Goal: Task Accomplishment & Management: Use online tool/utility

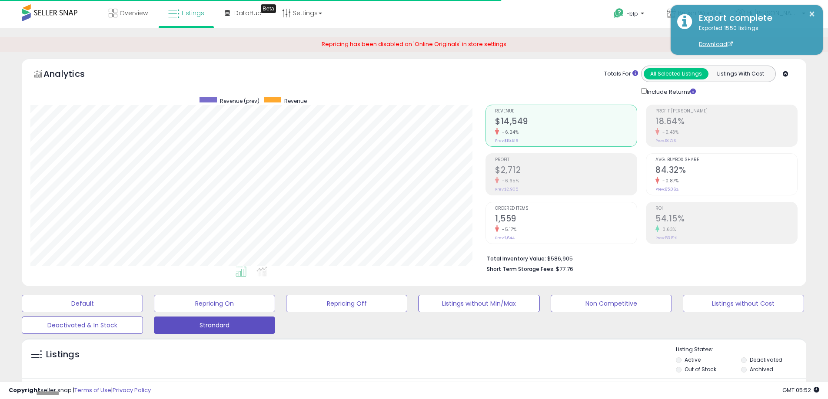
select select "**"
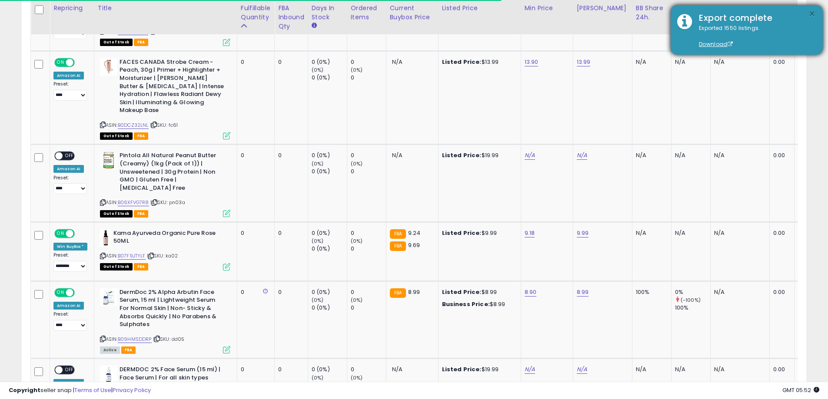
click at [809, 16] on button "×" at bounding box center [811, 14] width 7 height 11
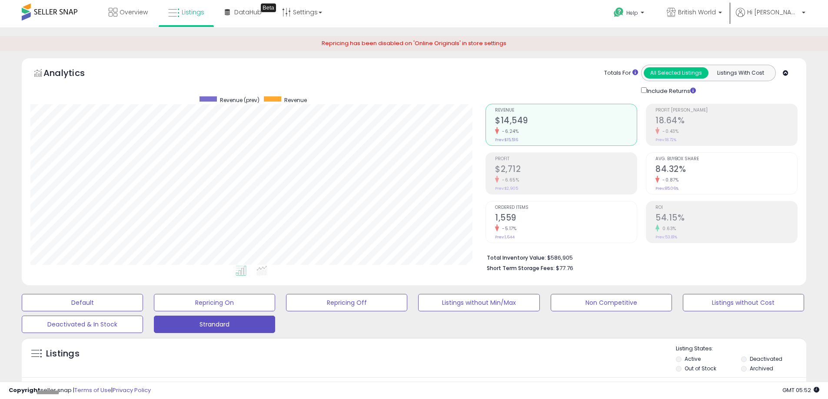
scroll to position [186, 0]
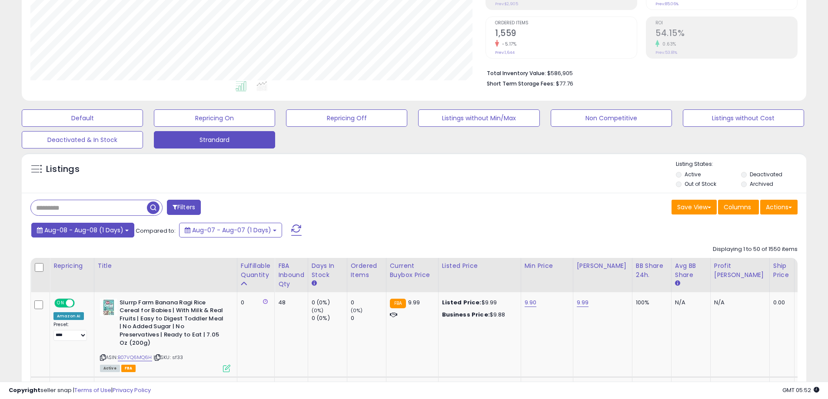
click at [87, 231] on span "Aug-08 - Aug-08 (1 Days)" at bounding box center [83, 230] width 79 height 9
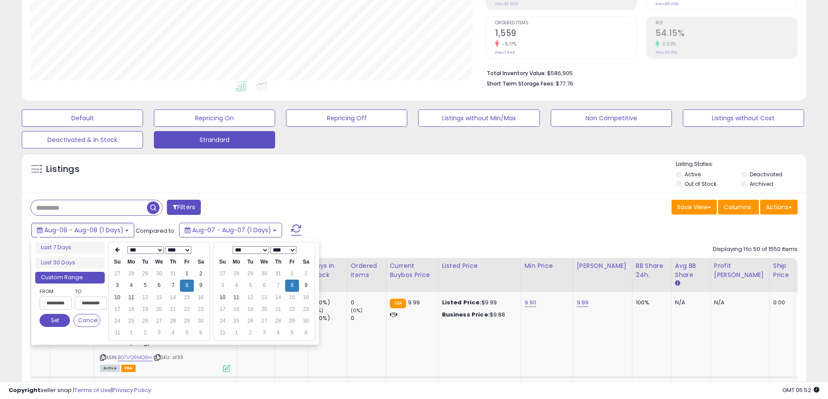
click at [53, 307] on input "**********" at bounding box center [56, 303] width 32 height 13
click at [58, 303] on input "**********" at bounding box center [56, 303] width 32 height 13
type input "**********"
click at [203, 285] on td "9" at bounding box center [201, 286] width 14 height 12
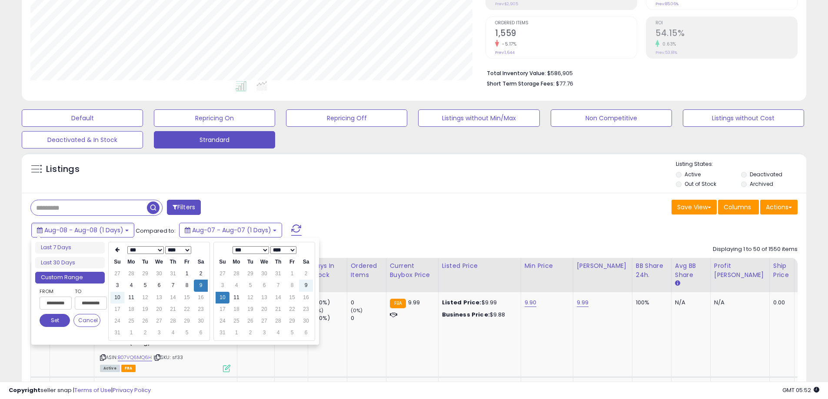
click at [305, 280] on td "2" at bounding box center [306, 274] width 14 height 12
type input "**********"
click at [305, 287] on td "9" at bounding box center [306, 286] width 14 height 12
click at [48, 320] on button "Set" at bounding box center [55, 320] width 30 height 13
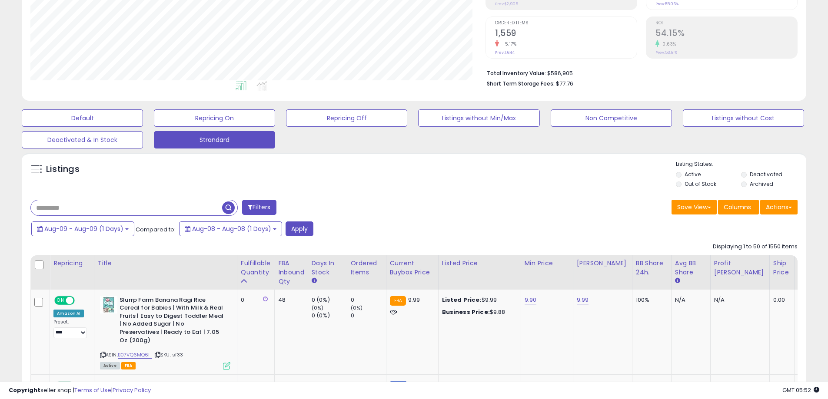
click at [146, 206] on input "text" at bounding box center [126, 207] width 191 height 15
drag, startPoint x: 229, startPoint y: 209, endPoint x: 226, endPoint y: 222, distance: 13.1
click at [229, 209] on span "button" at bounding box center [228, 208] width 13 height 13
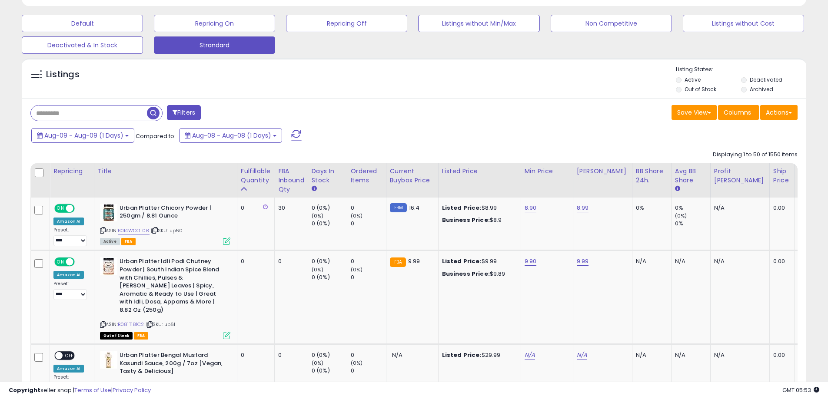
scroll to position [248, 0]
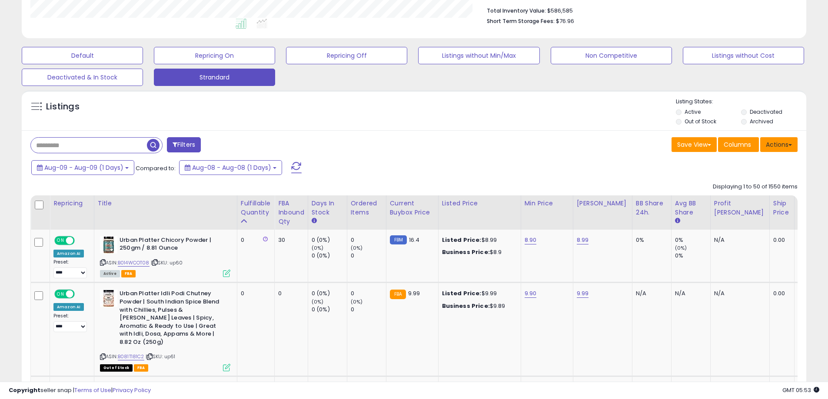
click at [773, 148] on button "Actions" at bounding box center [778, 144] width 37 height 15
click at [757, 201] on link "Export All Columns" at bounding box center [743, 199] width 95 height 13
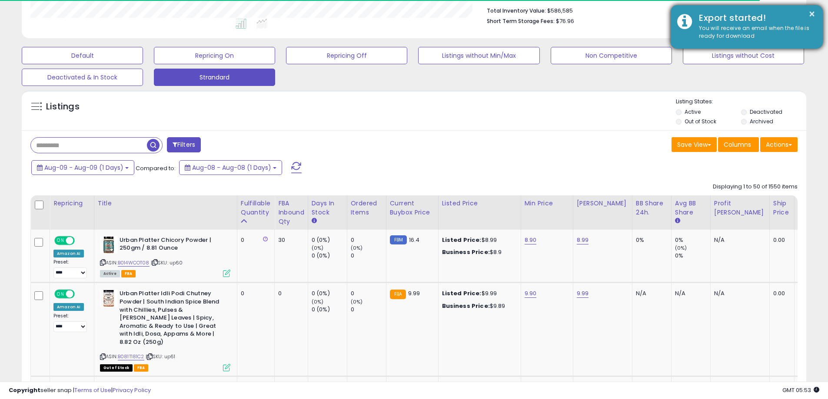
click at [816, 14] on div "Export started!" at bounding box center [754, 18] width 124 height 13
click at [813, 14] on button "×" at bounding box center [811, 14] width 7 height 11
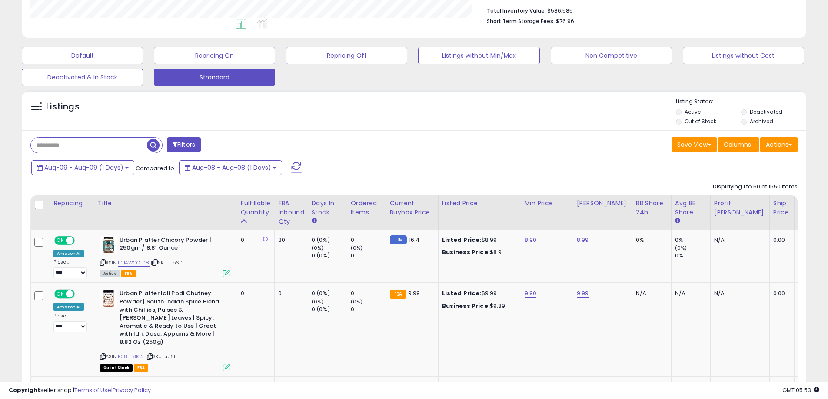
click at [156, 146] on span "button" at bounding box center [153, 145] width 13 height 13
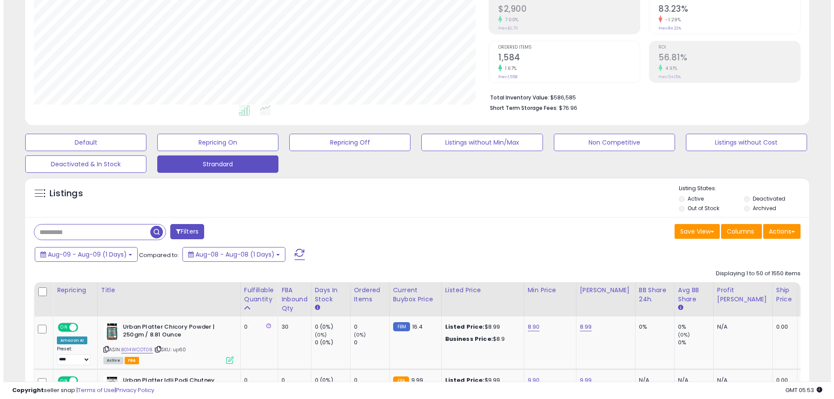
scroll to position [178, 455]
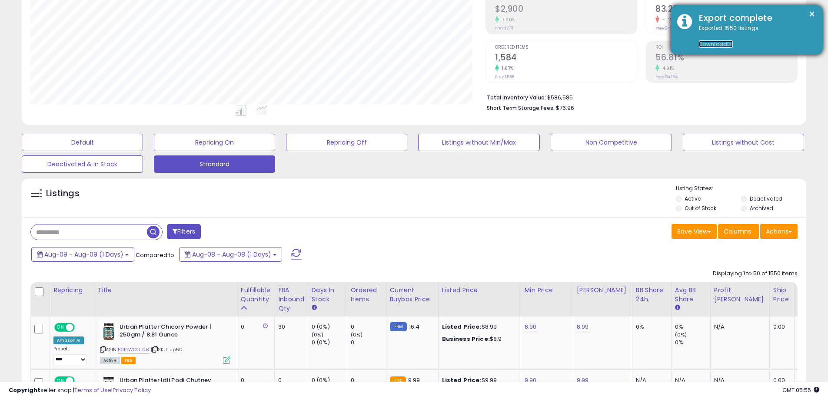
click at [713, 45] on link "Download" at bounding box center [716, 43] width 34 height 7
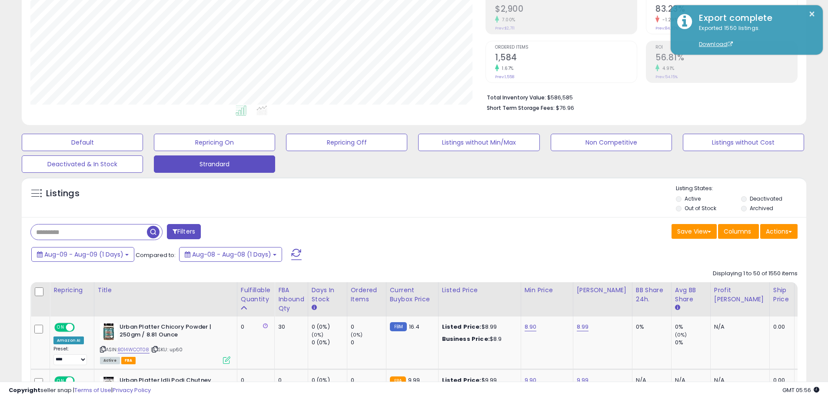
click at [154, 234] on span "button" at bounding box center [153, 232] width 13 height 13
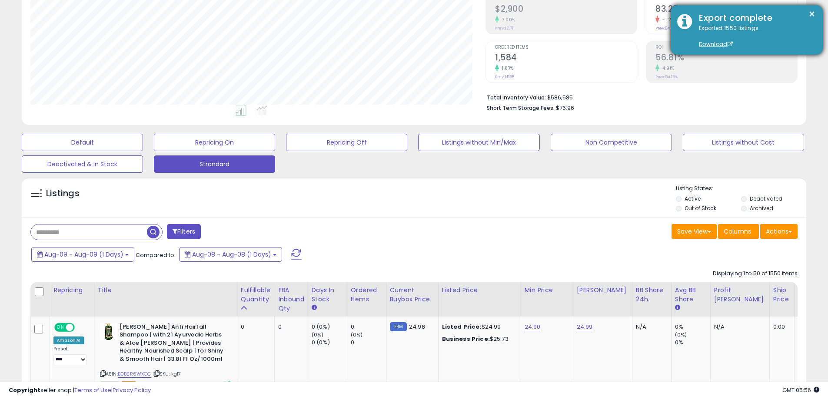
click at [815, 15] on div "Export complete" at bounding box center [754, 18] width 124 height 13
click at [808, 13] on button "×" at bounding box center [811, 14] width 7 height 11
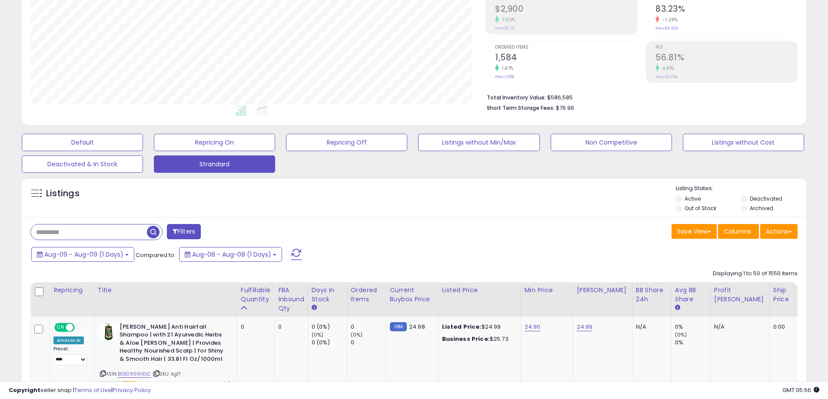
click at [153, 239] on span "button" at bounding box center [153, 232] width 13 height 13
click at [778, 229] on button "Actions" at bounding box center [778, 231] width 37 height 15
click at [757, 282] on link "Export All Columns" at bounding box center [743, 286] width 95 height 13
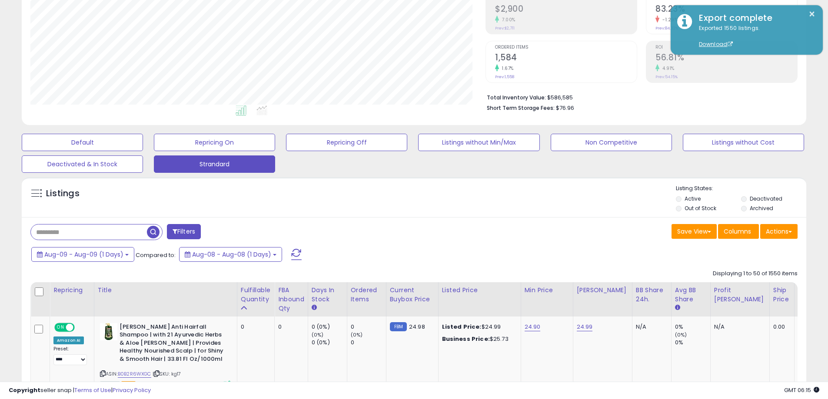
click at [411, 211] on div "Listings" at bounding box center [414, 200] width 784 height 30
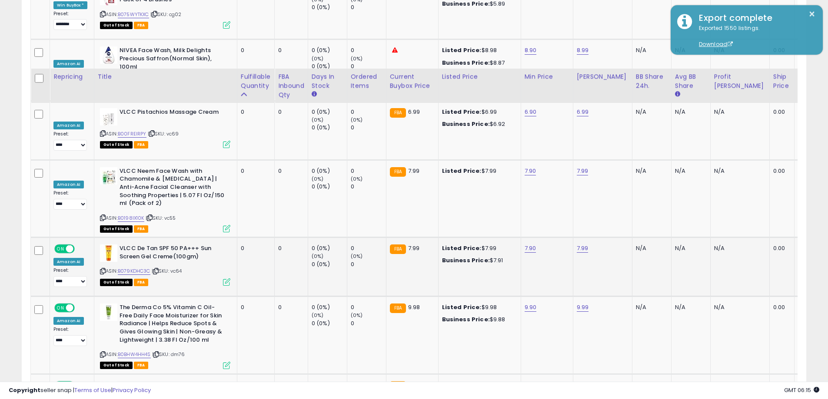
scroll to position [3681, 0]
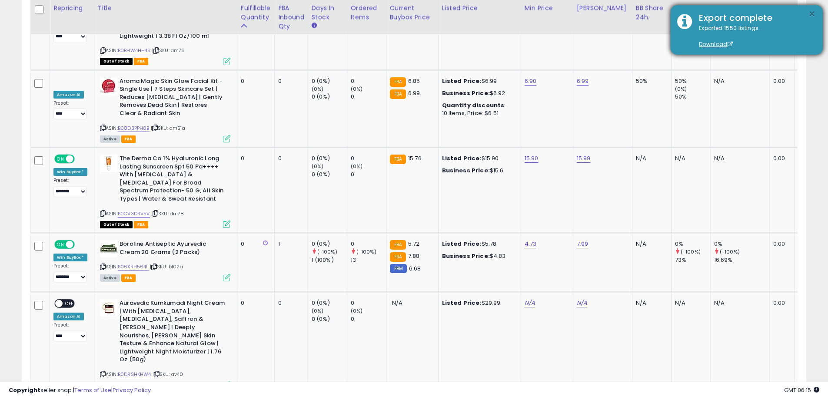
click at [808, 15] on button "×" at bounding box center [811, 14] width 7 height 11
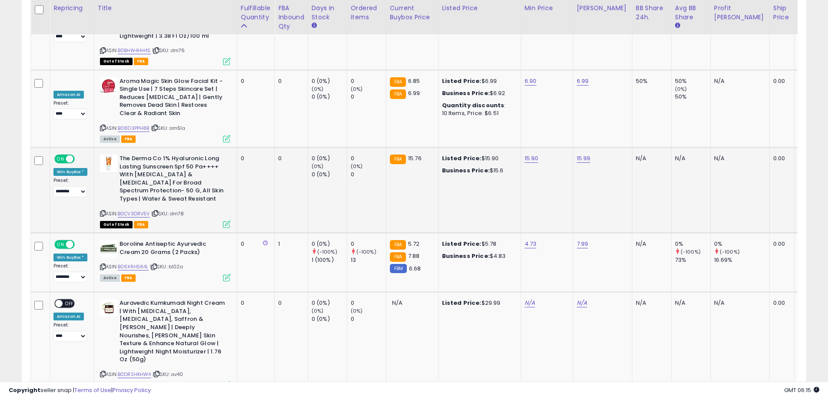
click at [632, 148] on td "N/A" at bounding box center [651, 191] width 39 height 86
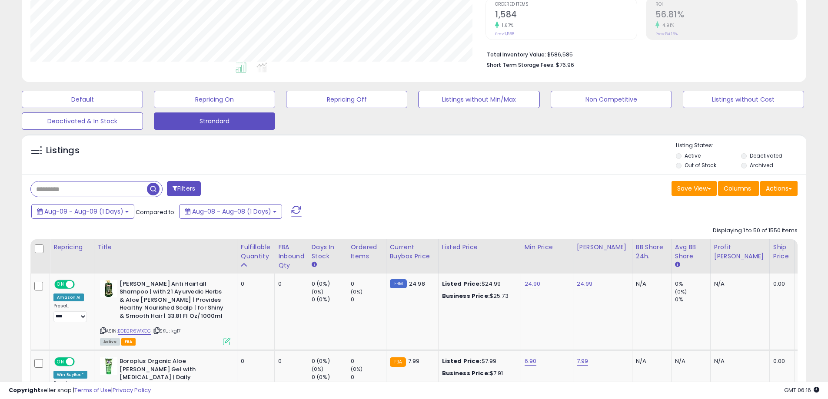
scroll to position [205, 0]
